Goal: Entertainment & Leisure: Consume media (video, audio)

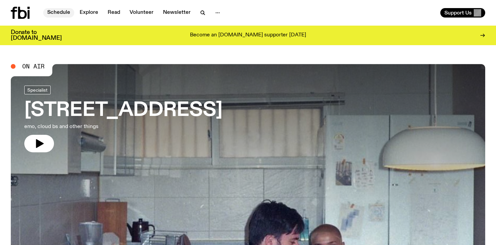
click at [64, 13] on link "Schedule" at bounding box center [58, 12] width 31 height 9
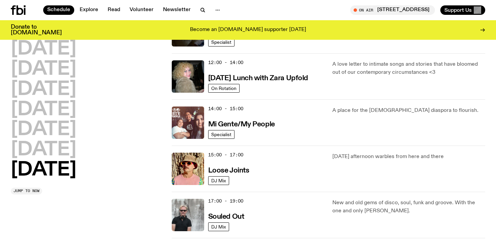
scroll to position [283, 0]
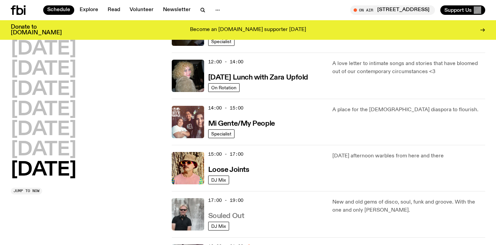
click at [230, 214] on h3 "Souled Out" at bounding box center [226, 216] width 36 height 7
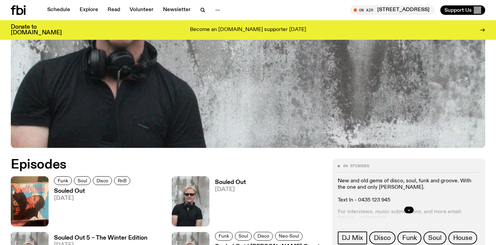
scroll to position [216, 0]
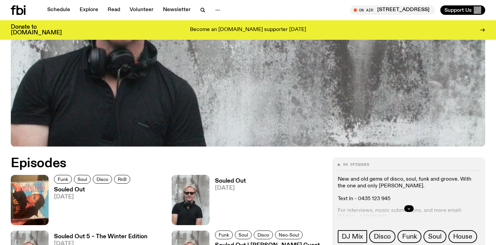
click at [71, 188] on h3 "Souled Out" at bounding box center [93, 190] width 78 height 6
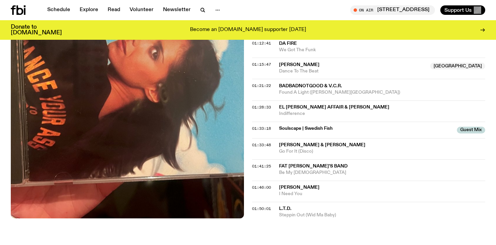
scroll to position [607, 0]
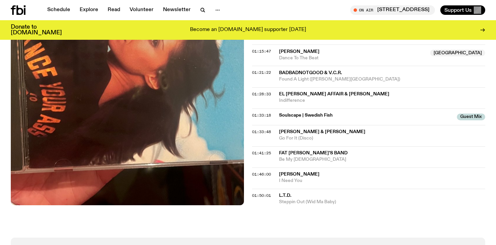
click at [288, 196] on span "L.T.D." at bounding box center [285, 195] width 12 height 5
click at [295, 174] on span "[PERSON_NAME]" at bounding box center [299, 174] width 40 height 5
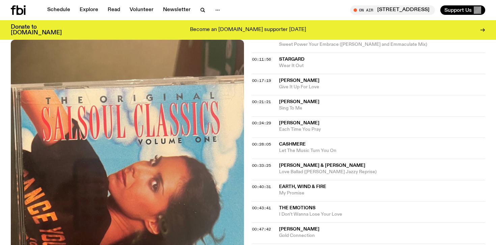
scroll to position [256, 0]
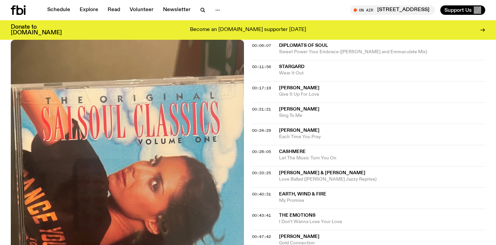
click at [299, 155] on span "Let The Music Turn You On" at bounding box center [382, 158] width 206 height 6
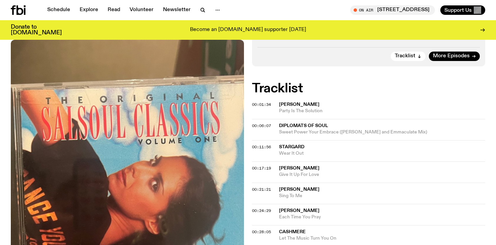
scroll to position [175, 0]
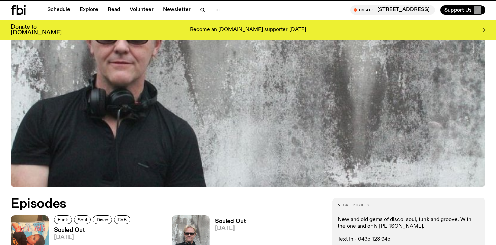
scroll to position [216, 0]
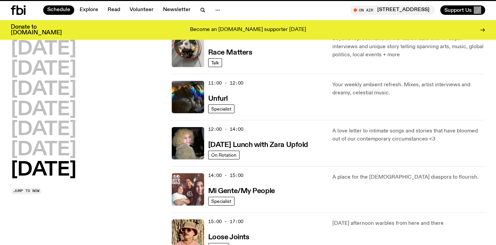
scroll to position [283, 0]
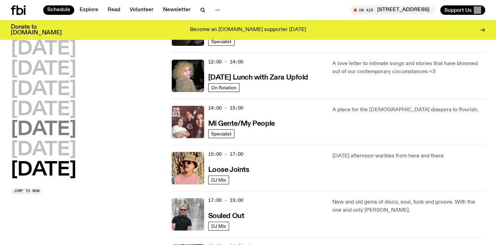
click at [51, 132] on h2 "[DATE]" at bounding box center [43, 129] width 65 height 19
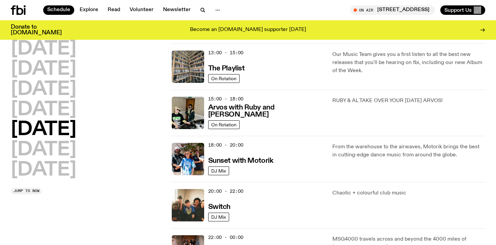
scroll to position [208, 0]
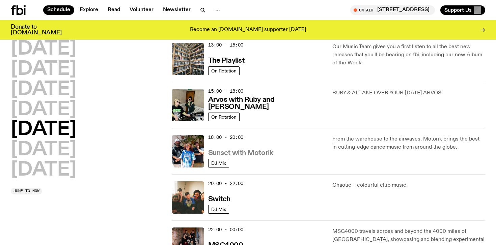
click at [224, 151] on h3 "Sunset with Motorik" at bounding box center [240, 153] width 65 height 7
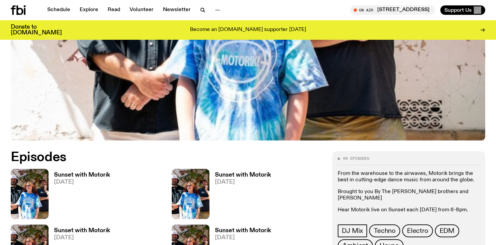
scroll to position [229, 0]
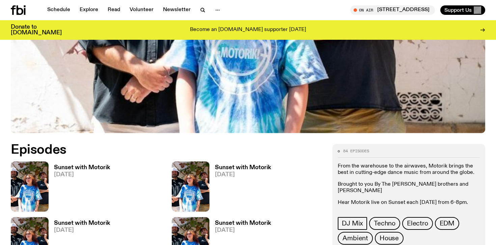
click at [90, 167] on h3 "Sunset with Motorik" at bounding box center [82, 168] width 56 height 6
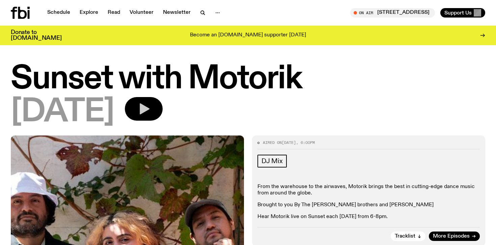
click at [163, 116] on button "button" at bounding box center [144, 109] width 38 height 24
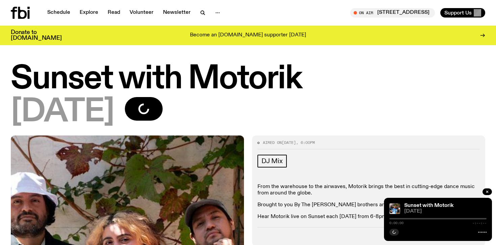
click at [355, 159] on div "DJ Mix" at bounding box center [368, 162] width 222 height 15
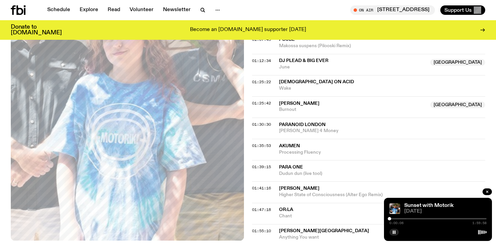
scroll to position [593, 0]
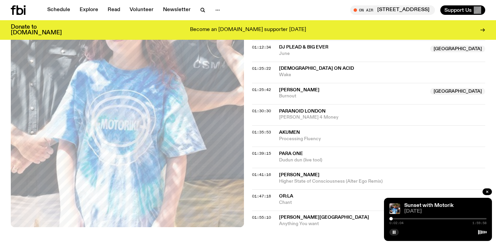
click at [391, 218] on div at bounding box center [390, 218] width 3 height 3
click at [392, 218] on div at bounding box center [390, 218] width 3 height 3
click at [391, 218] on div at bounding box center [391, 218] width 3 height 3
click at [390, 218] on div at bounding box center [389, 218] width 3 height 3
click at [389, 218] on div at bounding box center [389, 218] width 3 height 3
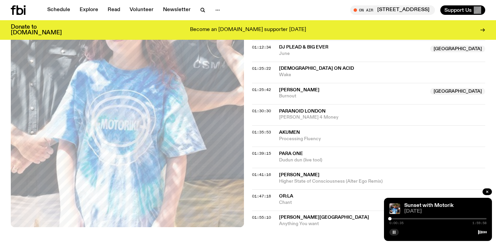
click at [394, 231] on rect "button" at bounding box center [394, 232] width 1 height 3
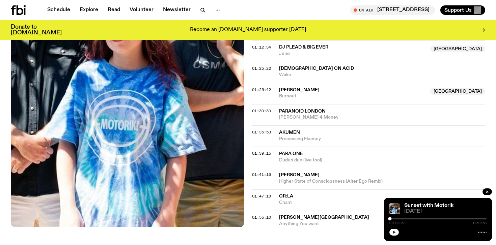
click at [396, 231] on button "button" at bounding box center [393, 232] width 9 height 7
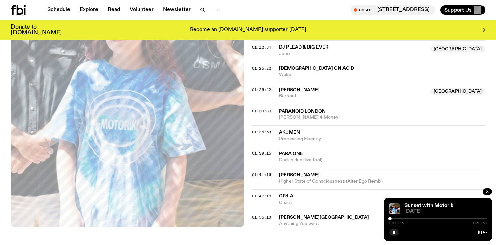
click at [290, 196] on span "Or:la" at bounding box center [286, 196] width 14 height 5
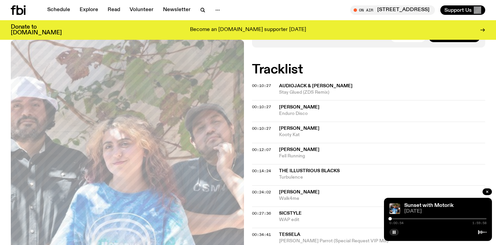
scroll to position [162, 0]
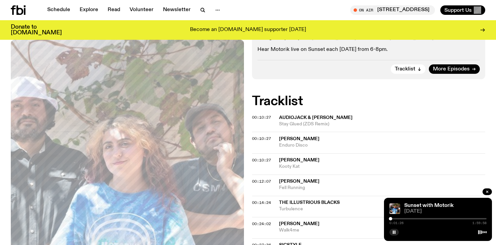
click at [391, 236] on div "Sunset with Motorik [DATE] 0:01:26 1:59:58" at bounding box center [438, 219] width 108 height 43
click at [392, 234] on button "button" at bounding box center [393, 232] width 9 height 7
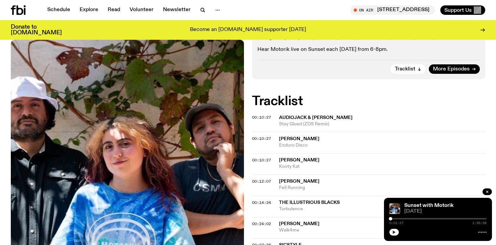
click at [394, 233] on icon "button" at bounding box center [394, 232] width 4 height 4
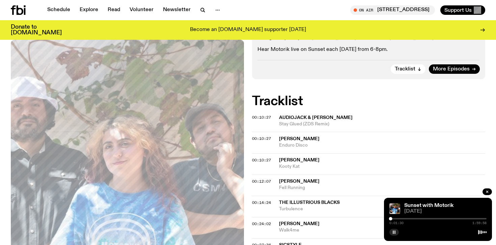
click at [396, 218] on div at bounding box center [437, 218] width 97 height 1
click at [394, 218] on div at bounding box center [347, 218] width 97 height 1
click at [393, 218] on div at bounding box center [393, 218] width 3 height 3
click at [399, 219] on div at bounding box center [437, 218] width 97 height 1
click at [403, 218] on div at bounding box center [437, 218] width 97 height 1
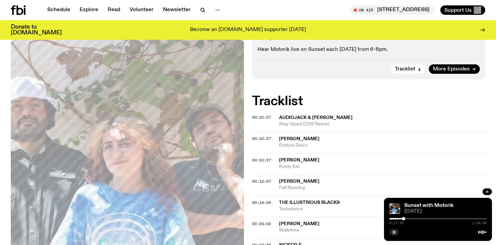
click at [406, 218] on div at bounding box center [437, 218] width 97 height 1
